Goal: Register for event/course

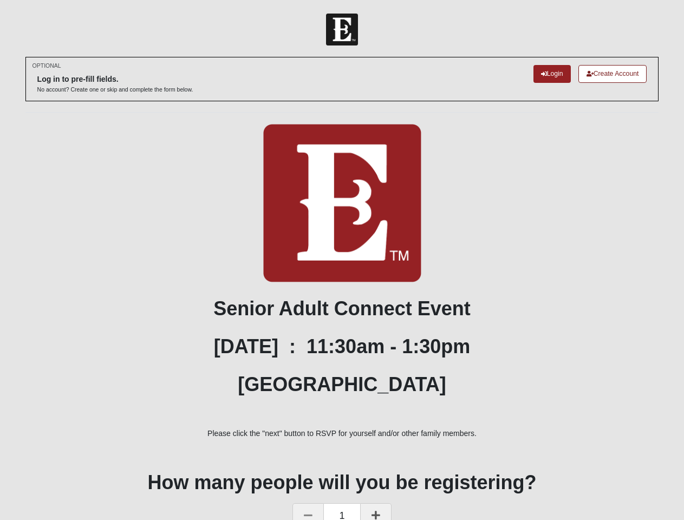
click at [342, 267] on img at bounding box center [342, 203] width 158 height 158
click at [309, 512] on icon at bounding box center [308, 515] width 9 height 10
click at [376, 512] on icon at bounding box center [376, 515] width 9 height 10
